Goal: Task Accomplishment & Management: Manage account settings

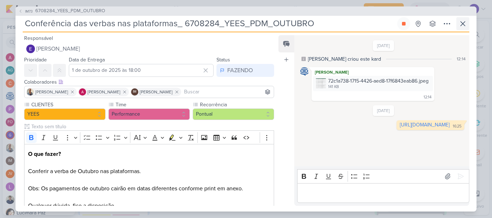
scroll to position [644, 0]
click at [462, 24] on icon at bounding box center [462, 24] width 4 height 4
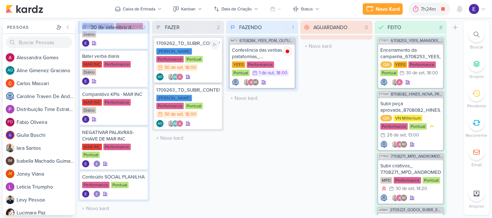
click at [196, 66] on div ", 18:00" at bounding box center [189, 68] width 13 height 5
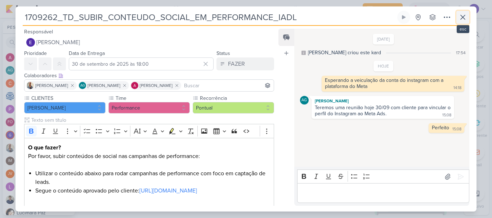
click at [464, 19] on icon at bounding box center [462, 17] width 4 height 4
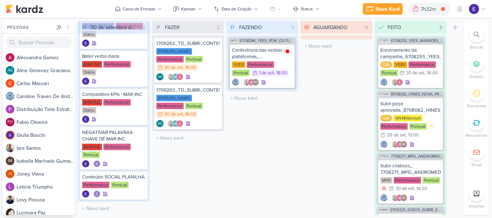
click at [464, 19] on div "Preferências de Quadros [GEOGRAPHIC_DATA] Organização Não tem nenhum quadro aqu…" at bounding box center [246, 118] width 492 height 200
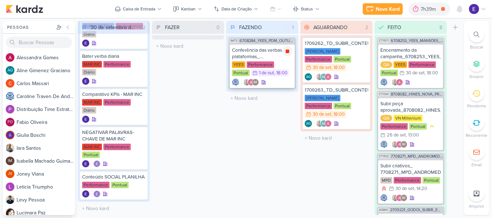
click at [286, 52] on icon at bounding box center [287, 52] width 4 height 4
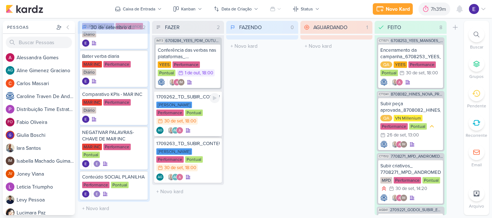
click at [203, 127] on div "AG AG" at bounding box center [187, 130] width 63 height 7
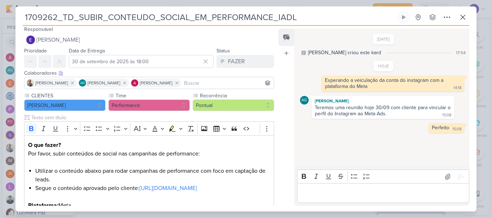
scroll to position [0, 0]
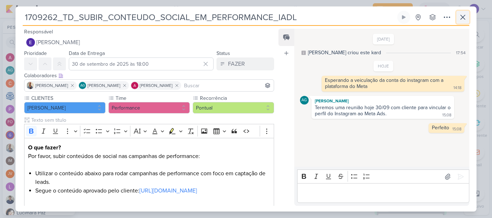
click at [462, 20] on icon at bounding box center [462, 17] width 9 height 9
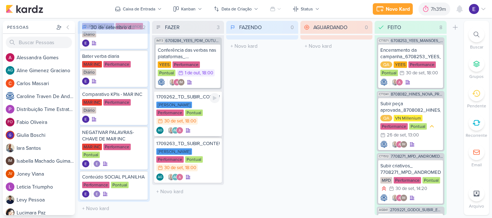
click at [183, 119] on div "30 de set" at bounding box center [173, 121] width 19 height 5
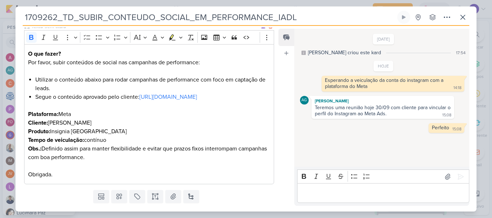
scroll to position [121, 0]
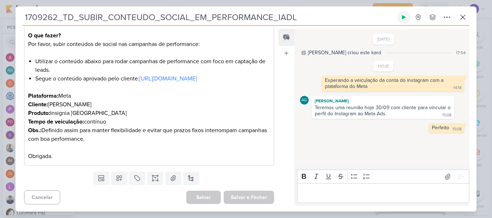
click at [405, 17] on icon at bounding box center [404, 17] width 4 height 4
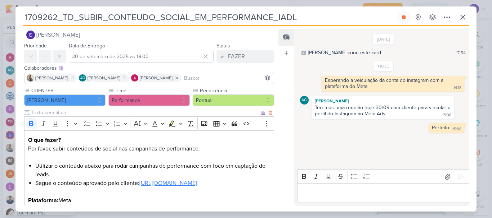
scroll to position [0, 0]
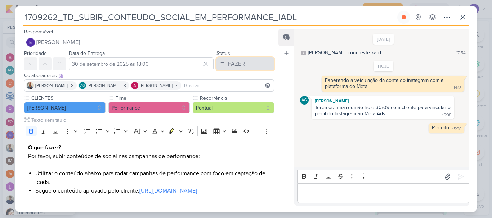
click at [236, 64] on div "FAZER" at bounding box center [236, 64] width 17 height 9
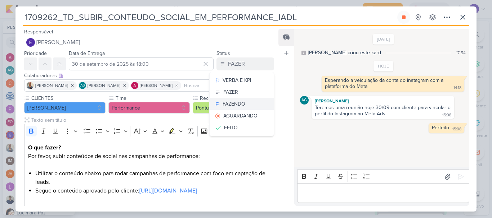
click at [240, 103] on div "FAZENDO" at bounding box center [233, 104] width 23 height 8
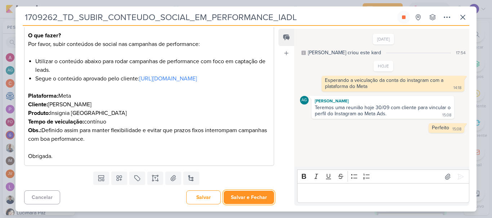
click at [255, 192] on button "Salvar e Fechar" at bounding box center [248, 197] width 50 height 13
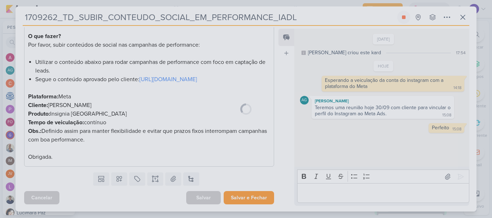
scroll to position [120, 0]
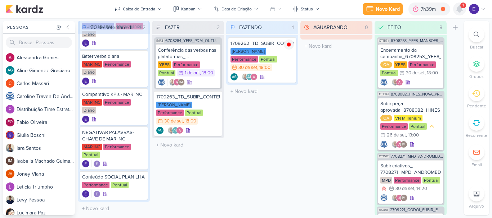
click at [457, 6] on icon at bounding box center [459, 9] width 9 height 9
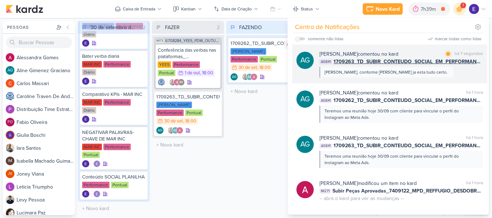
click at [455, 65] on span "1709263_TD_SUBIR_CONTEUDO_SOCIAL_EM_PERFORMANCE_LCSA" at bounding box center [407, 62] width 149 height 8
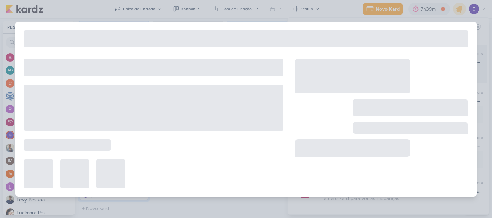
type input "1709263_TD_SUBIR_CONTEUDO_SOCIAL_EM_PERFORMANCE_LCSA"
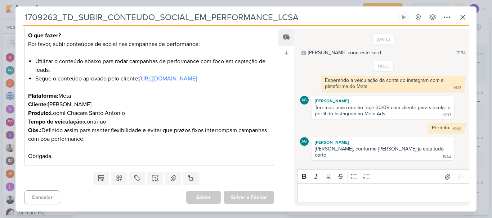
scroll to position [0, 0]
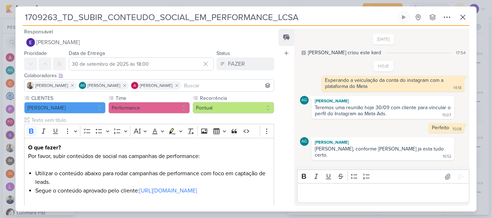
click at [398, 191] on p "Editor editing area: main" at bounding box center [383, 193] width 164 height 9
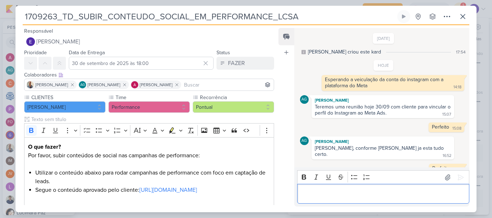
scroll to position [3, 0]
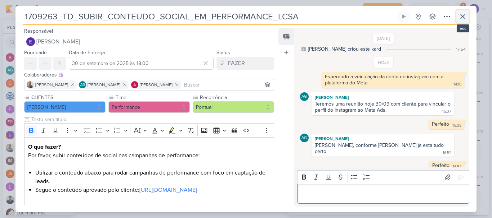
click at [462, 20] on icon at bounding box center [462, 16] width 9 height 9
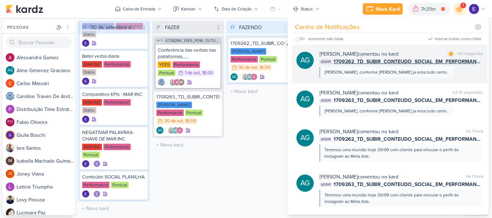
click at [455, 71] on div "[PERSON_NAME] comentou no kard marcar como lida há 1 segundo AG841 1709262_TD_S…" at bounding box center [400, 63] width 163 height 27
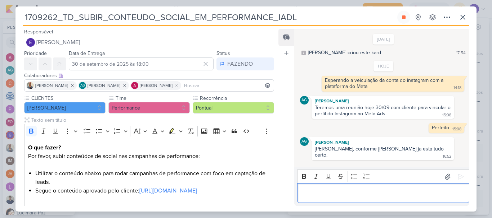
click at [352, 188] on div "Editor editing area: main" at bounding box center [383, 194] width 172 height 20
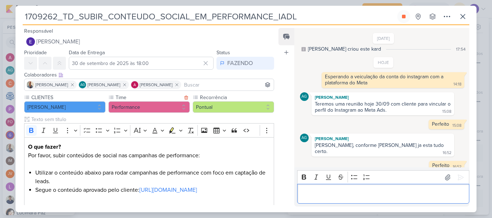
scroll to position [121, 0]
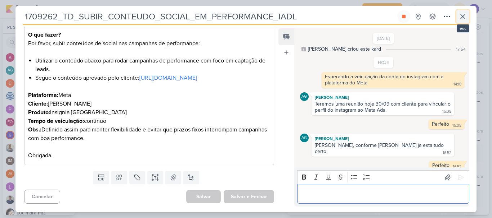
click at [464, 19] on icon at bounding box center [462, 16] width 9 height 9
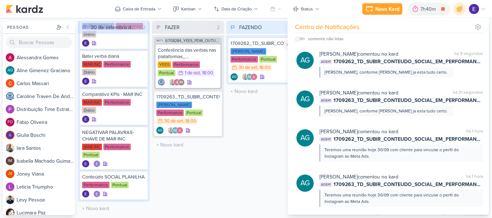
click at [206, 182] on div "FAZER 2 Mover Para Esquerda Mover Para Direita [GEOGRAPHIC_DATA] IM73 6708284_Y…" at bounding box center [188, 118] width 72 height 195
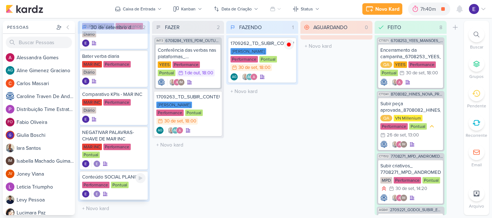
click at [120, 184] on div "Pontual" at bounding box center [120, 185] width 18 height 6
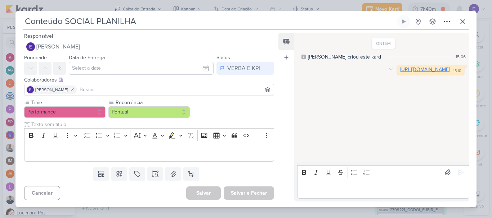
click at [400, 73] on link "[URL][DOMAIN_NAME]" at bounding box center [425, 70] width 50 height 6
click at [461, 22] on icon at bounding box center [462, 21] width 9 height 9
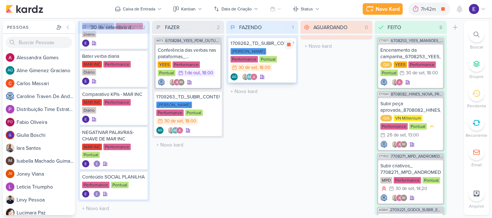
click at [268, 73] on div "AG AG" at bounding box center [261, 76] width 63 height 7
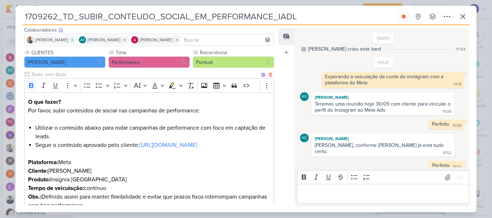
scroll to position [108, 0]
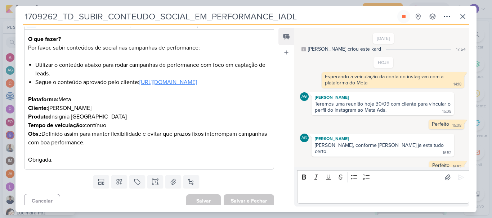
click at [193, 83] on link "[URL][DOMAIN_NAME]" at bounding box center [168, 82] width 58 height 7
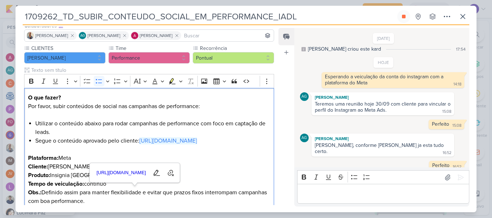
scroll to position [0, 0]
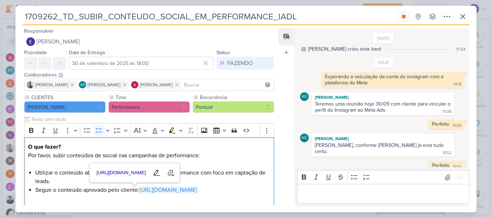
click at [236, 71] on div "Colaboradores Este kard pode ser visível a usuários da sua organização Este kar…" at bounding box center [145, 82] width 261 height 24
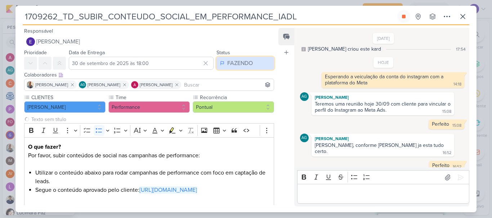
click at [237, 67] on div "FAZENDO" at bounding box center [240, 63] width 26 height 9
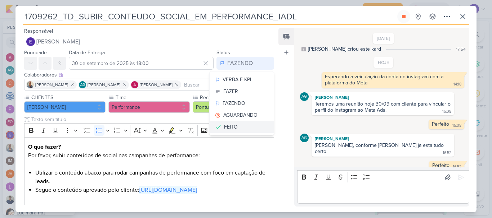
click at [242, 125] on button "FEITO" at bounding box center [241, 127] width 64 height 12
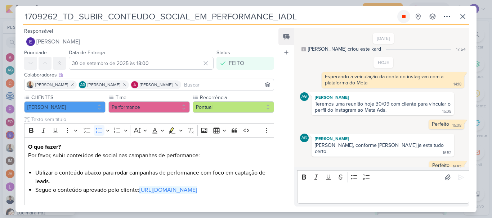
click at [403, 15] on icon at bounding box center [404, 17] width 4 height 4
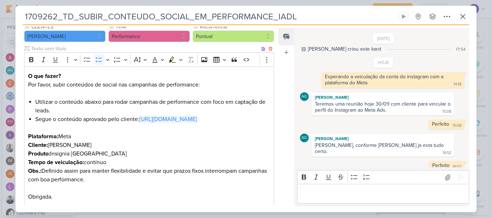
scroll to position [121, 0]
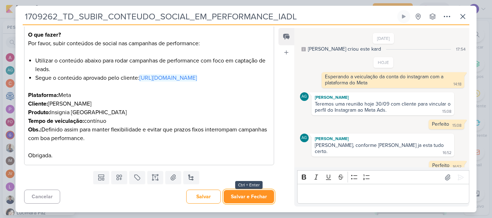
click at [256, 193] on button "Salvar e Fechar" at bounding box center [248, 196] width 50 height 13
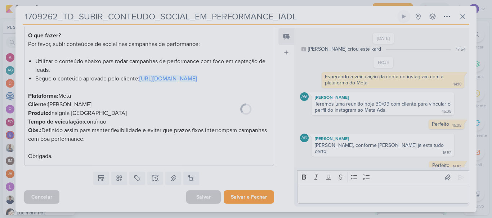
scroll to position [120, 0]
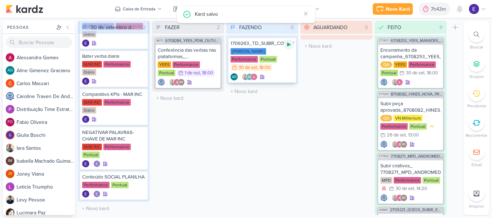
click at [290, 45] on icon at bounding box center [289, 45] width 4 height 4
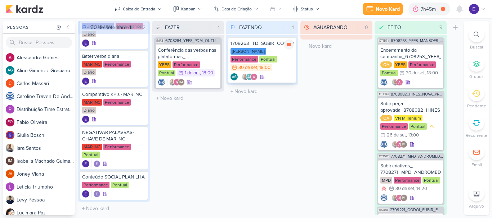
click at [274, 73] on div "AG AG" at bounding box center [261, 76] width 63 height 7
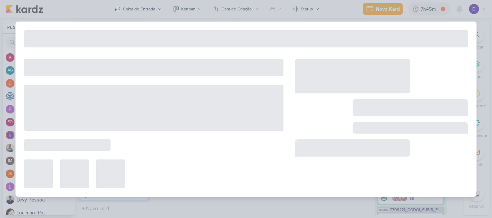
type input "1709263_TD_SUBIR_CONTEUDO_SOCIAL_EM_PERFORMANCE_LCSA"
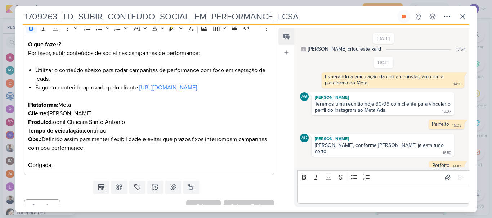
scroll to position [121, 0]
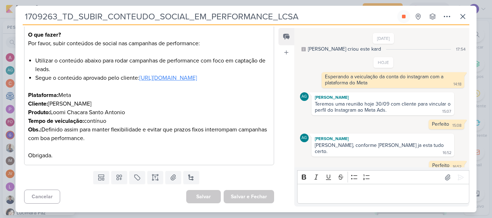
click at [189, 74] on link "[URL][DOMAIN_NAME]" at bounding box center [168, 77] width 58 height 7
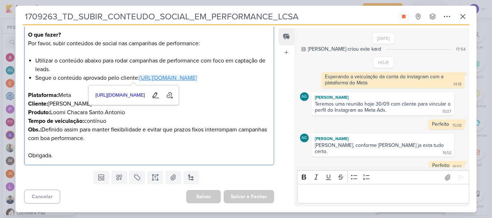
click at [197, 74] on link "[URL][DOMAIN_NAME]" at bounding box center [168, 77] width 58 height 7
click at [336, 191] on p "Editor editing area: main" at bounding box center [383, 194] width 164 height 9
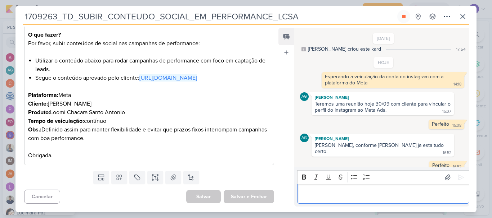
click at [316, 189] on div "Editor editing area: main" at bounding box center [383, 194] width 172 height 20
click at [342, 189] on div "Editor editing area: main" at bounding box center [383, 194] width 172 height 20
click at [342, 189] on div "[PERSON_NAME], não está disponilibizando" at bounding box center [383, 194] width 172 height 20
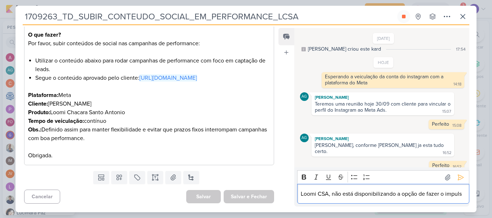
scroll to position [12, 0]
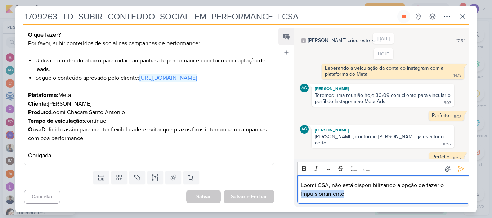
drag, startPoint x: 332, startPoint y: 194, endPoint x: 348, endPoint y: 197, distance: 16.9
click at [348, 197] on p "Loomi CSA, não está disponibilizando a opção de fazer o impulsionamento" at bounding box center [383, 189] width 164 height 17
click at [301, 188] on p "Loomi CSA, não está disponibilizando a opção de fazer o impulsionamento" at bounding box center [383, 189] width 164 height 17
click at [357, 188] on p "O Meta de Loomi CSA, não está disponibilizando a opção de fazer o impulsionamen…" at bounding box center [383, 189] width 164 height 17
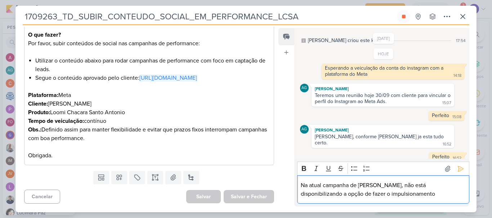
click at [389, 197] on p "Na atual campanha de [PERSON_NAME], não está disponibilizando a opção de fazer …" at bounding box center [383, 189] width 164 height 17
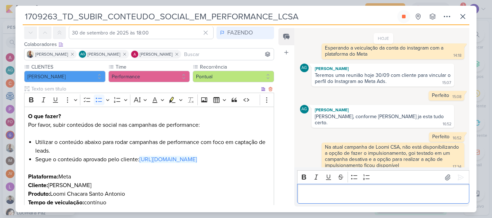
scroll to position [30, 0]
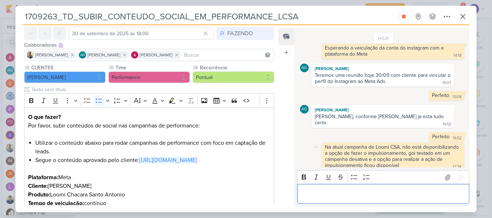
click at [449, 148] on div "Na atual campanha de Loomi CSA, não está disponibilizando a opção de fazer o im…" at bounding box center [392, 156] width 135 height 24
click at [445, 148] on div "Na atual campanha de Loomi CSA, não está disponibilizando a opção de fazer o im…" at bounding box center [392, 156] width 135 height 24
click at [463, 20] on icon at bounding box center [462, 16] width 9 height 9
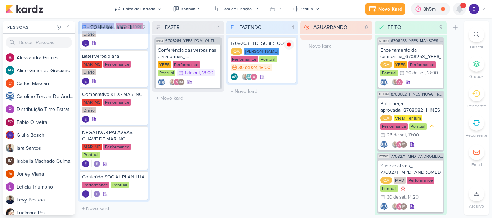
click at [461, 9] on icon at bounding box center [459, 9] width 6 height 6
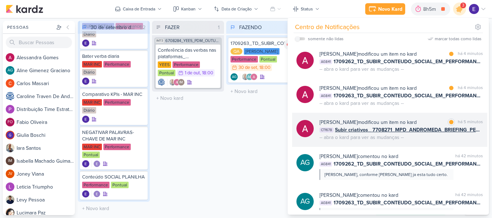
click at [461, 140] on div "[PERSON_NAME] modificou um item no kard marcar como lida há 5 minutos CT1678 Su…" at bounding box center [400, 130] width 163 height 23
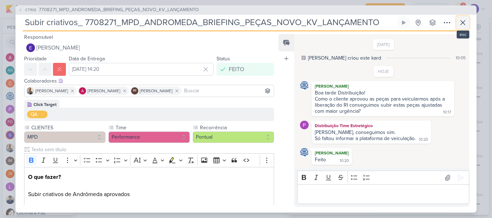
click at [462, 20] on icon at bounding box center [462, 22] width 9 height 9
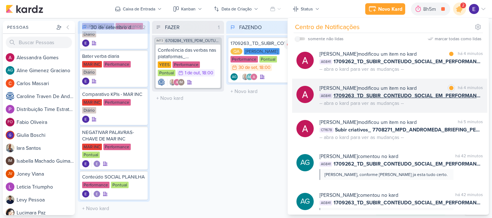
click at [468, 106] on div "[PERSON_NAME] modificou um item no kard marcar como lida há 4 minutos AG841 170…" at bounding box center [400, 96] width 163 height 23
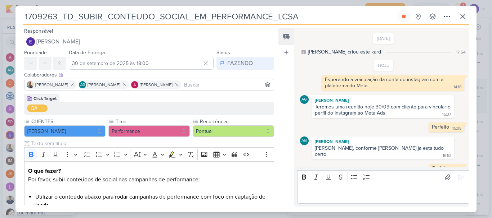
scroll to position [32, 0]
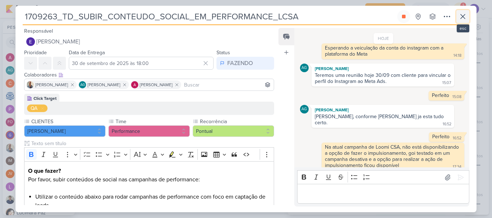
click at [462, 18] on icon at bounding box center [462, 16] width 9 height 9
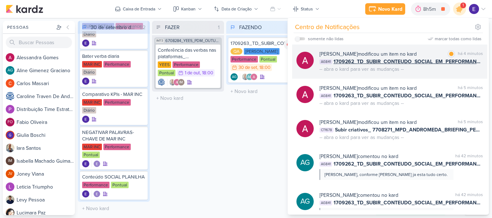
click at [464, 66] on div "[PERSON_NAME] modificou um item no kard marcar como lida há 4 minutos AG841 170…" at bounding box center [400, 61] width 163 height 23
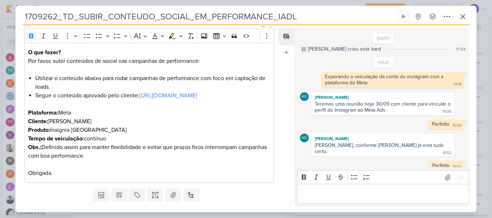
scroll to position [144, 0]
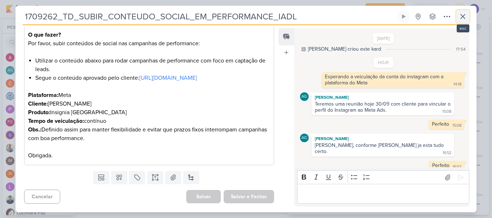
click at [461, 18] on icon at bounding box center [462, 16] width 4 height 4
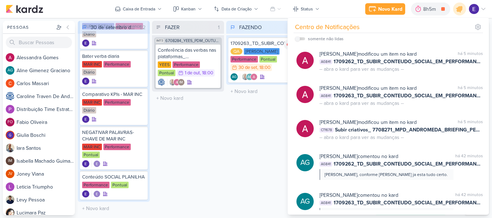
click at [249, 155] on div "FAZENDO 1 Mover Para Esquerda Mover Para Direita [GEOGRAPHIC_DATA] 1709263_TD_S…" at bounding box center [262, 118] width 72 height 195
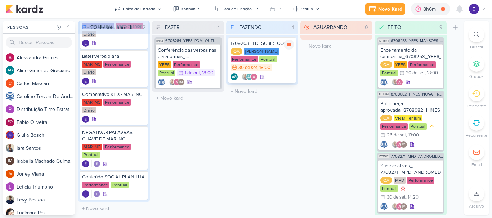
click at [285, 72] on div "QA [PERSON_NAME] Performance Pontual 30/9 [DATE] 18:00" at bounding box center [261, 60] width 63 height 24
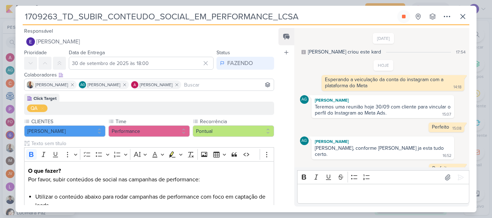
scroll to position [32, 0]
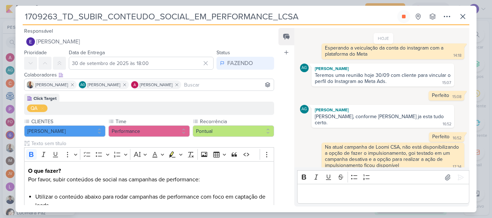
click at [347, 195] on p "Editor editing area: main" at bounding box center [383, 194] width 164 height 9
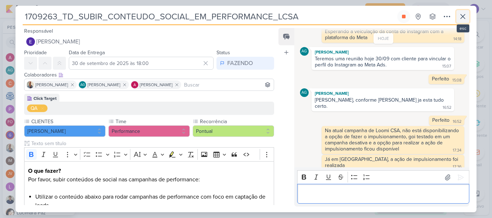
click at [459, 15] on button at bounding box center [462, 16] width 13 height 13
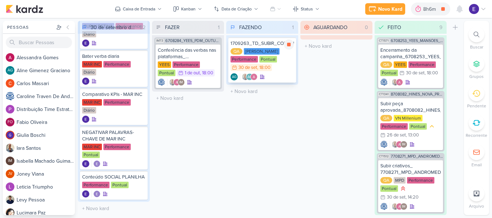
click at [284, 69] on div "QA [PERSON_NAME] Performance Pontual 30/9 [DATE] 18:00" at bounding box center [261, 60] width 63 height 24
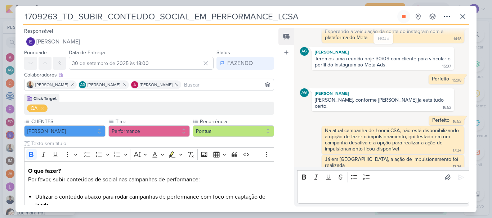
click at [235, 84] on input at bounding box center [227, 85] width 90 height 9
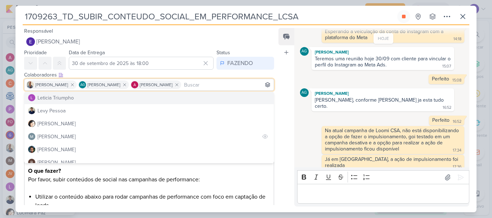
scroll to position [144, 0]
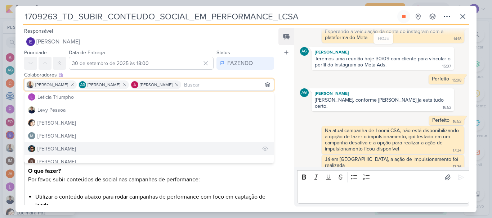
click at [114, 152] on button "[PERSON_NAME]" at bounding box center [148, 149] width 249 height 13
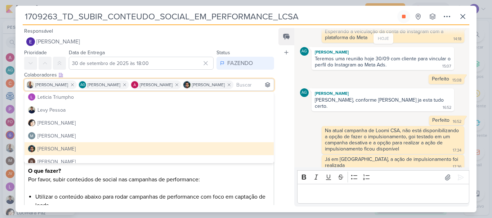
click at [292, 137] on div "Feed Atrelar email Solte o email para atrelar ao kard" at bounding box center [286, 117] width 16 height 179
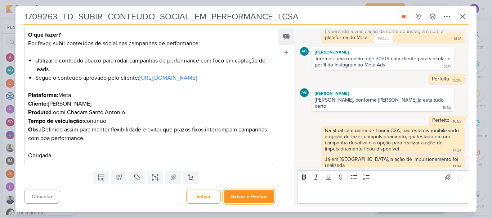
click at [246, 194] on button "Salvar e Fechar" at bounding box center [248, 196] width 50 height 13
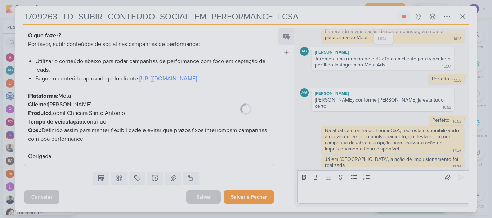
scroll to position [144, 0]
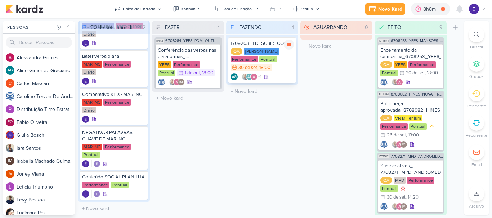
click at [271, 73] on div "1709263_TD_SUBIR_CONTEUDO_SOCIAL_EM_PERFORMANCE_LCSA QA [PERSON_NAME] Performan…" at bounding box center [262, 59] width 68 height 45
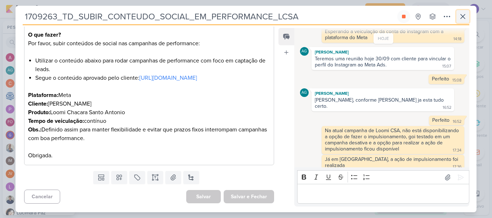
click at [459, 17] on icon at bounding box center [462, 16] width 9 height 9
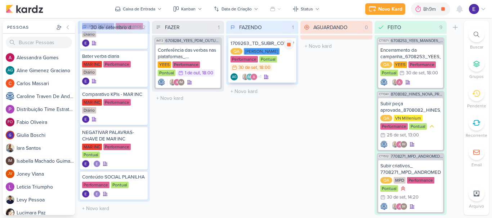
click at [288, 74] on div "AG +1 AG" at bounding box center [261, 76] width 63 height 7
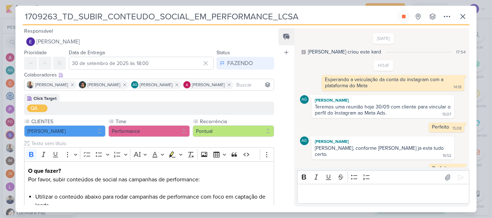
scroll to position [48, 0]
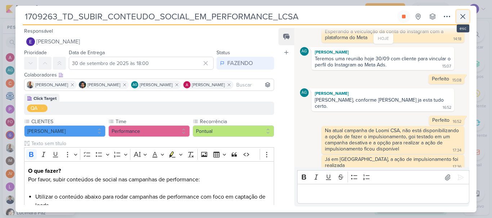
click at [464, 17] on icon at bounding box center [462, 16] width 9 height 9
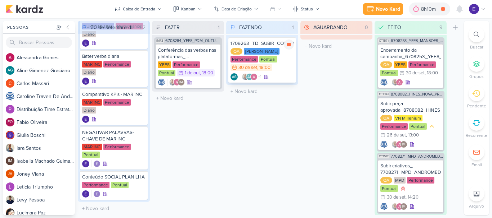
click at [277, 73] on div "1709263_TD_SUBIR_CONTEUDO_SOCIAL_EM_PERFORMANCE_LCSA QA [PERSON_NAME] Performan…" at bounding box center [262, 59] width 68 height 45
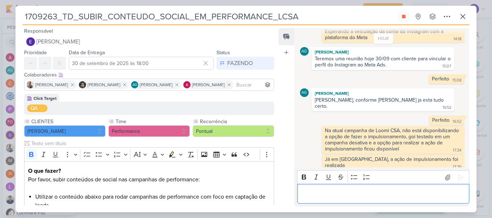
click at [320, 190] on p "Editor editing area: main" at bounding box center [383, 194] width 164 height 9
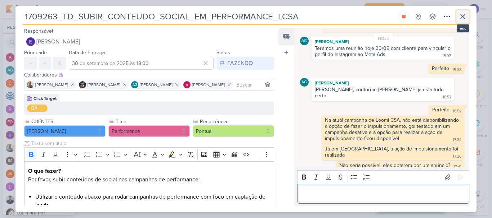
click at [462, 15] on icon at bounding box center [462, 16] width 9 height 9
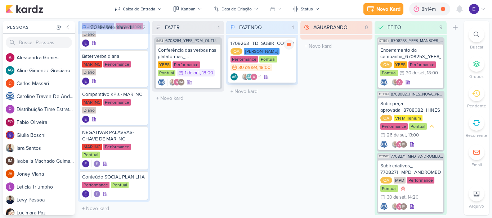
click at [289, 72] on div "1709263_TD_SUBIR_CONTEUDO_SOCIAL_EM_PERFORMANCE_LCSA QA [PERSON_NAME] Performan…" at bounding box center [262, 59] width 68 height 45
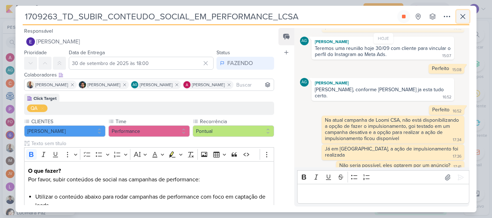
click at [458, 17] on icon at bounding box center [462, 16] width 9 height 9
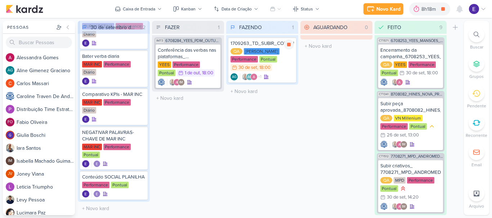
click at [271, 72] on div "1709263_TD_SUBIR_CONTEUDO_SOCIAL_EM_PERFORMANCE_LCSA QA [PERSON_NAME] Performan…" at bounding box center [262, 59] width 68 height 45
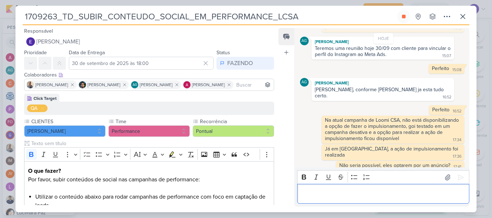
click at [324, 191] on p "Editor editing area: main" at bounding box center [383, 194] width 164 height 9
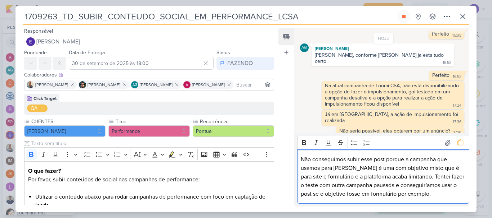
scroll to position [100, 0]
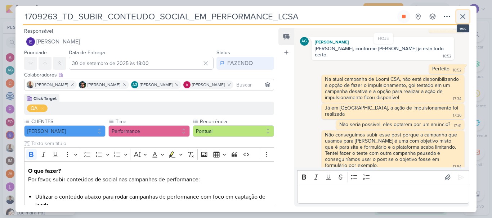
click at [465, 17] on icon at bounding box center [462, 16] width 9 height 9
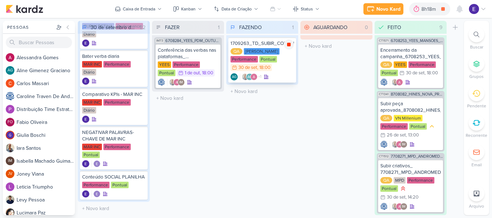
click at [290, 44] on icon at bounding box center [289, 45] width 4 height 4
